Goal: Information Seeking & Learning: Check status

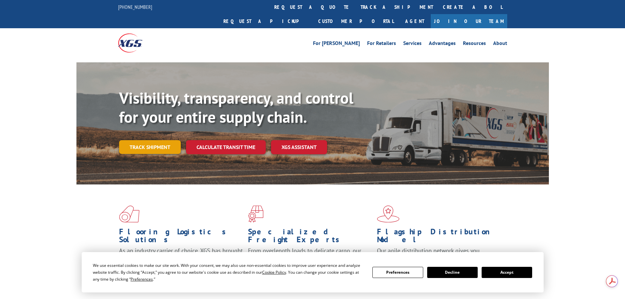
click at [143, 140] on link "Track shipment" at bounding box center [150, 147] width 62 height 14
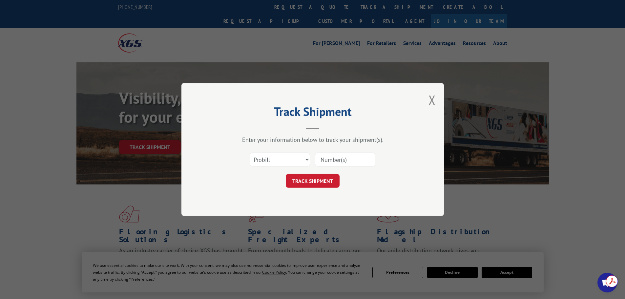
click at [346, 159] on input at bounding box center [345, 160] width 60 height 14
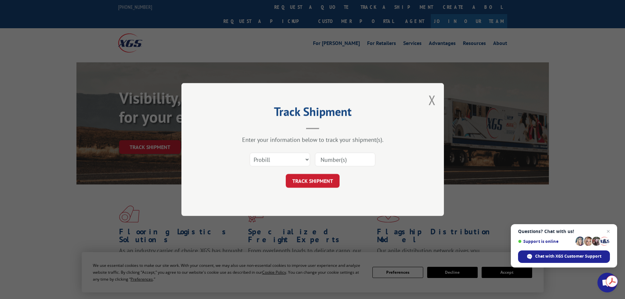
paste input "#16565"
type input "#16565"
click at [312, 178] on button "TRACK SHIPMENT" at bounding box center [313, 181] width 54 height 14
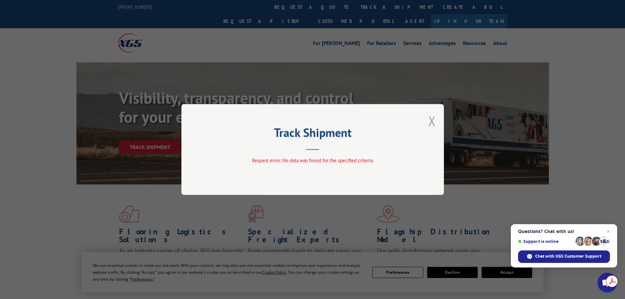
click at [430, 121] on button "Close modal" at bounding box center [431, 120] width 7 height 17
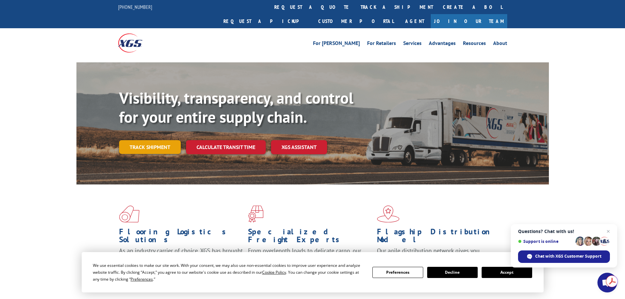
click at [169, 140] on link "Track shipment" at bounding box center [150, 147] width 62 height 14
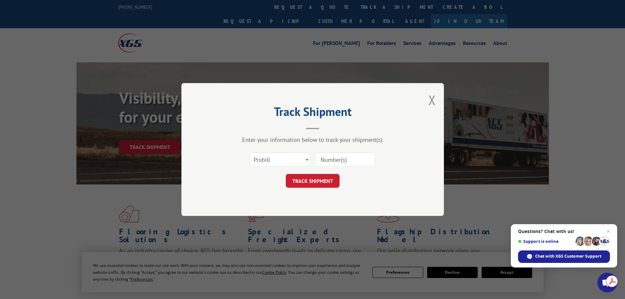
click at [359, 165] on input at bounding box center [345, 160] width 60 height 14
click at [325, 161] on input "#16565" at bounding box center [345, 160] width 60 height 14
type input "16565"
click button "TRACK SHIPMENT" at bounding box center [313, 181] width 54 height 14
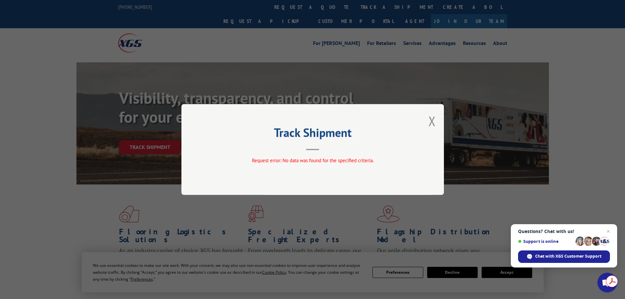
drag, startPoint x: 435, startPoint y: 125, endPoint x: 375, endPoint y: 97, distance: 66.2
click at [434, 124] on button "Close modal" at bounding box center [431, 120] width 7 height 17
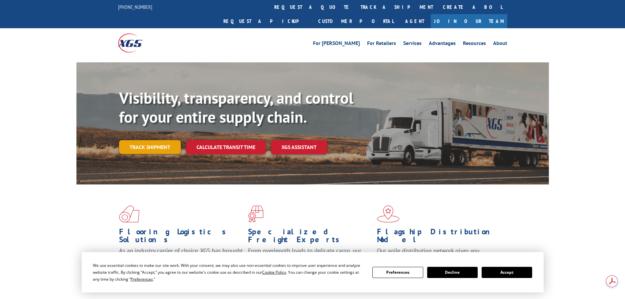
click at [154, 140] on link "Track shipment" at bounding box center [150, 147] width 62 height 14
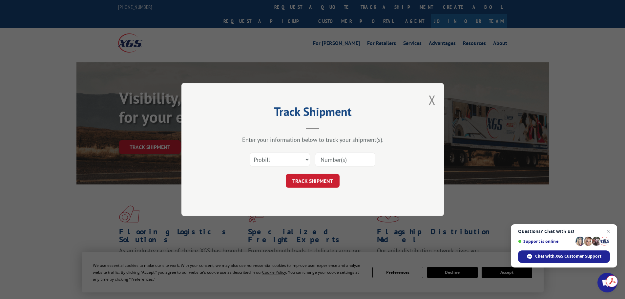
click at [338, 161] on input at bounding box center [345, 160] width 60 height 14
type input "16565"
click button "TRACK SHIPMENT" at bounding box center [313, 181] width 54 height 14
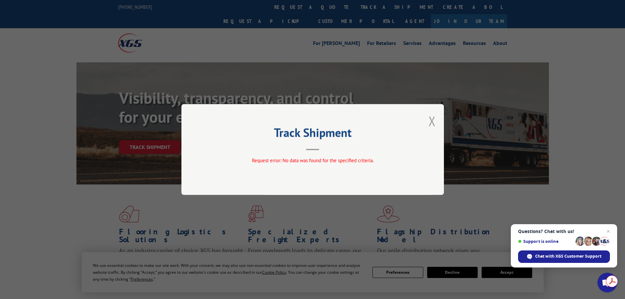
click at [434, 123] on button "Close modal" at bounding box center [431, 120] width 7 height 17
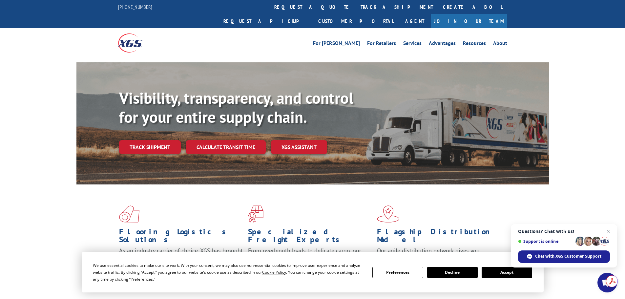
click at [119, 140] on link "Track shipment" at bounding box center [150, 147] width 62 height 14
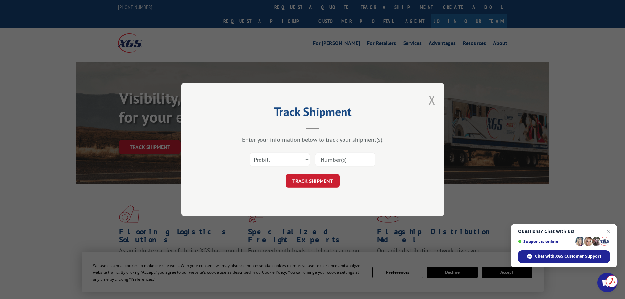
click at [431, 100] on button "Close modal" at bounding box center [431, 99] width 7 height 17
